Goal: Information Seeking & Learning: Learn about a topic

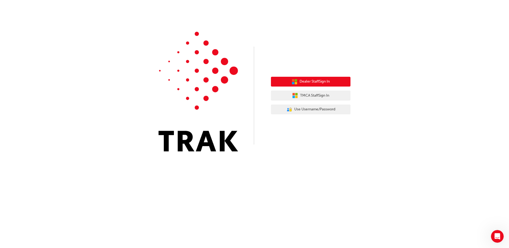
click at [331, 81] on button "Dealer Staff Sign In" at bounding box center [310, 82] width 79 height 10
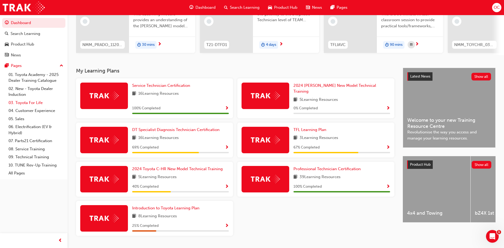
scroll to position [78, 0]
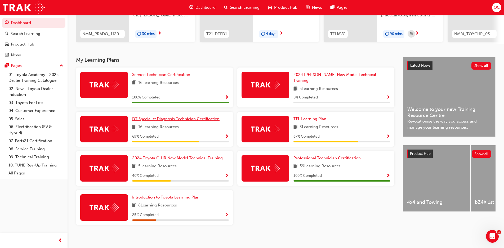
click at [195, 118] on span "DT Specialist Diagnosis Technician Certification" at bounding box center [175, 119] width 87 height 5
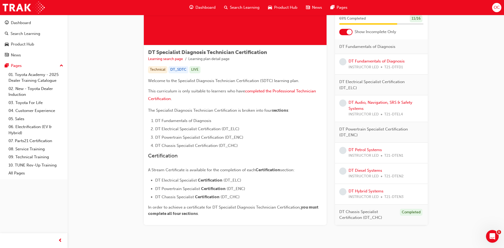
scroll to position [51, 0]
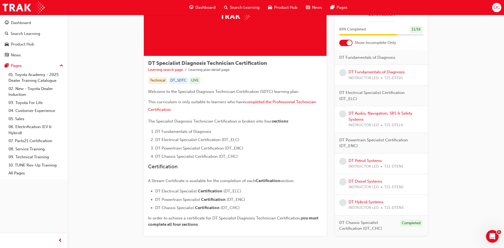
click at [110, 116] on div "DT Specialist Diagnosis Technician Certification Learning search page Learning …" at bounding box center [286, 113] width 437 height 298
